Goal: Find specific page/section: Find specific page/section

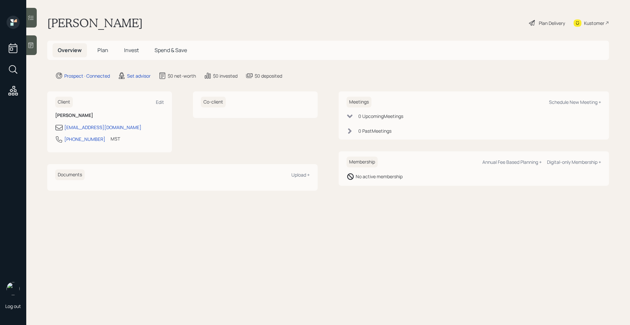
click at [33, 45] on icon at bounding box center [31, 46] width 5 height 6
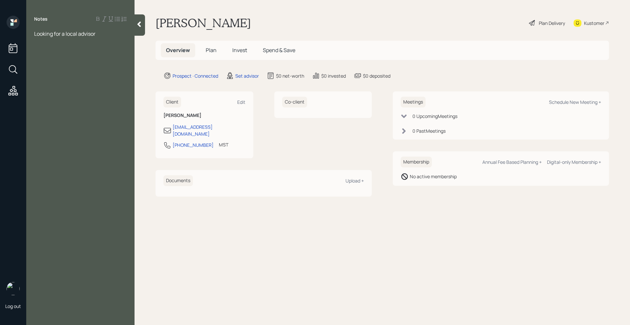
click at [136, 27] on icon at bounding box center [139, 24] width 7 height 7
